Goal: Navigation & Orientation: Find specific page/section

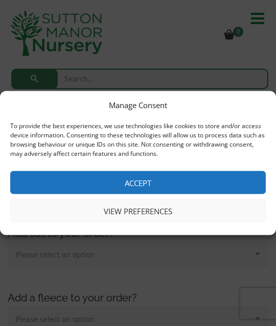
click at [104, 213] on button "View preferences" at bounding box center [138, 210] width 256 height 23
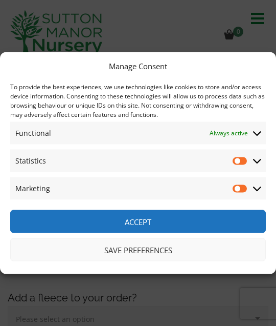
click at [112, 250] on button "Save preferences" at bounding box center [138, 249] width 256 height 23
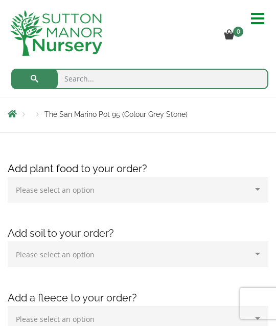
click at [251, 18] on hr at bounding box center [257, 18] width 13 height 2
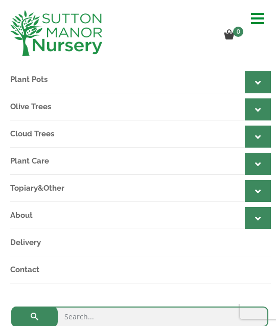
click at [21, 80] on link "Plant Pots" at bounding box center [140, 79] width 261 height 27
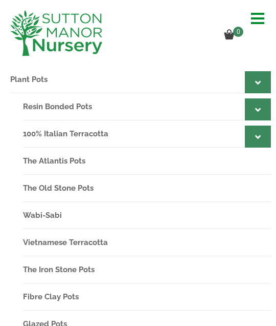
click at [25, 159] on link "The Atlantis Pots" at bounding box center [147, 160] width 248 height 27
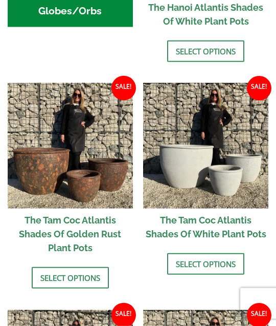
scroll to position [507, 0]
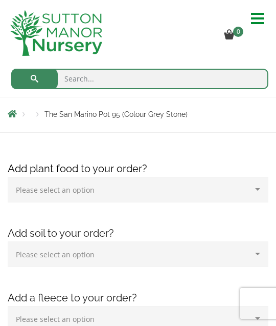
click at [251, 19] on span at bounding box center [261, 18] width 20 height 16
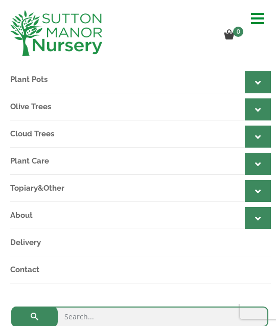
click at [26, 76] on link "Plant Pots" at bounding box center [140, 79] width 261 height 27
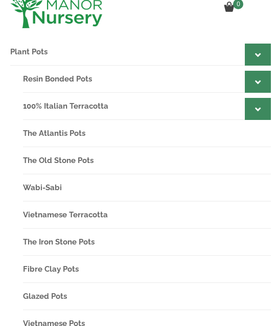
scroll to position [27, 0]
